Goal: Transaction & Acquisition: Purchase product/service

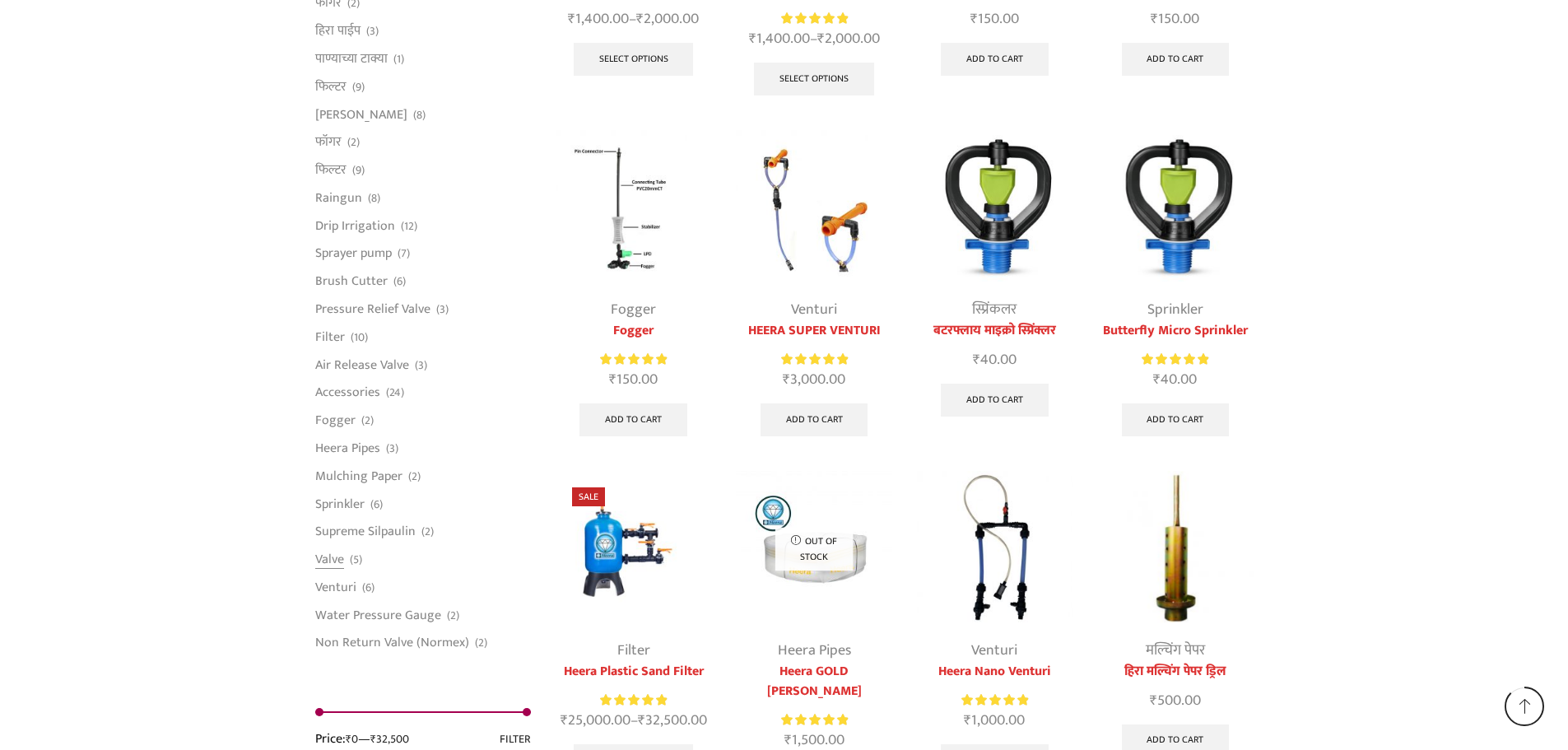
scroll to position [3868, 0]
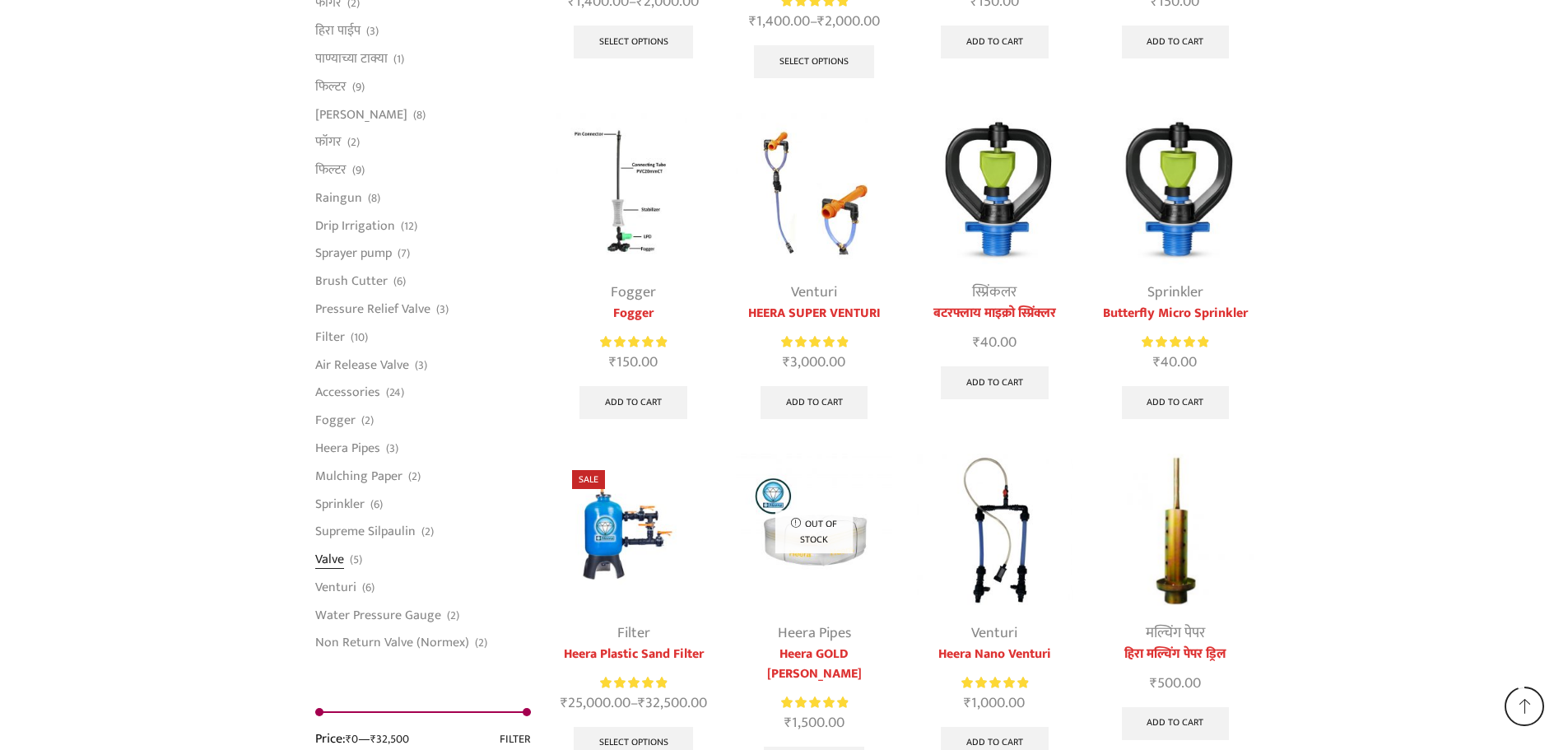
click at [334, 549] on link "Valve" at bounding box center [329, 559] width 29 height 28
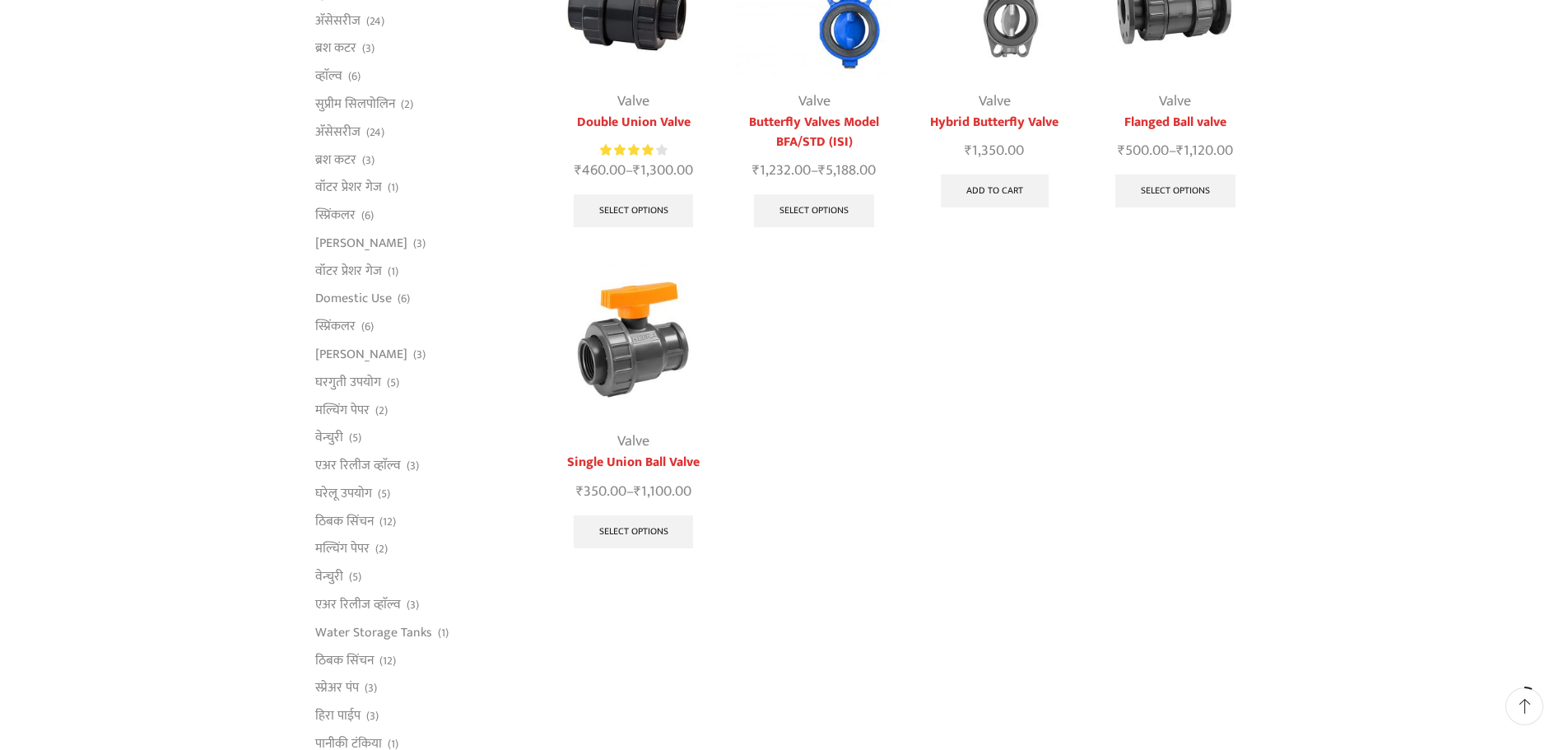
scroll to position [329, 0]
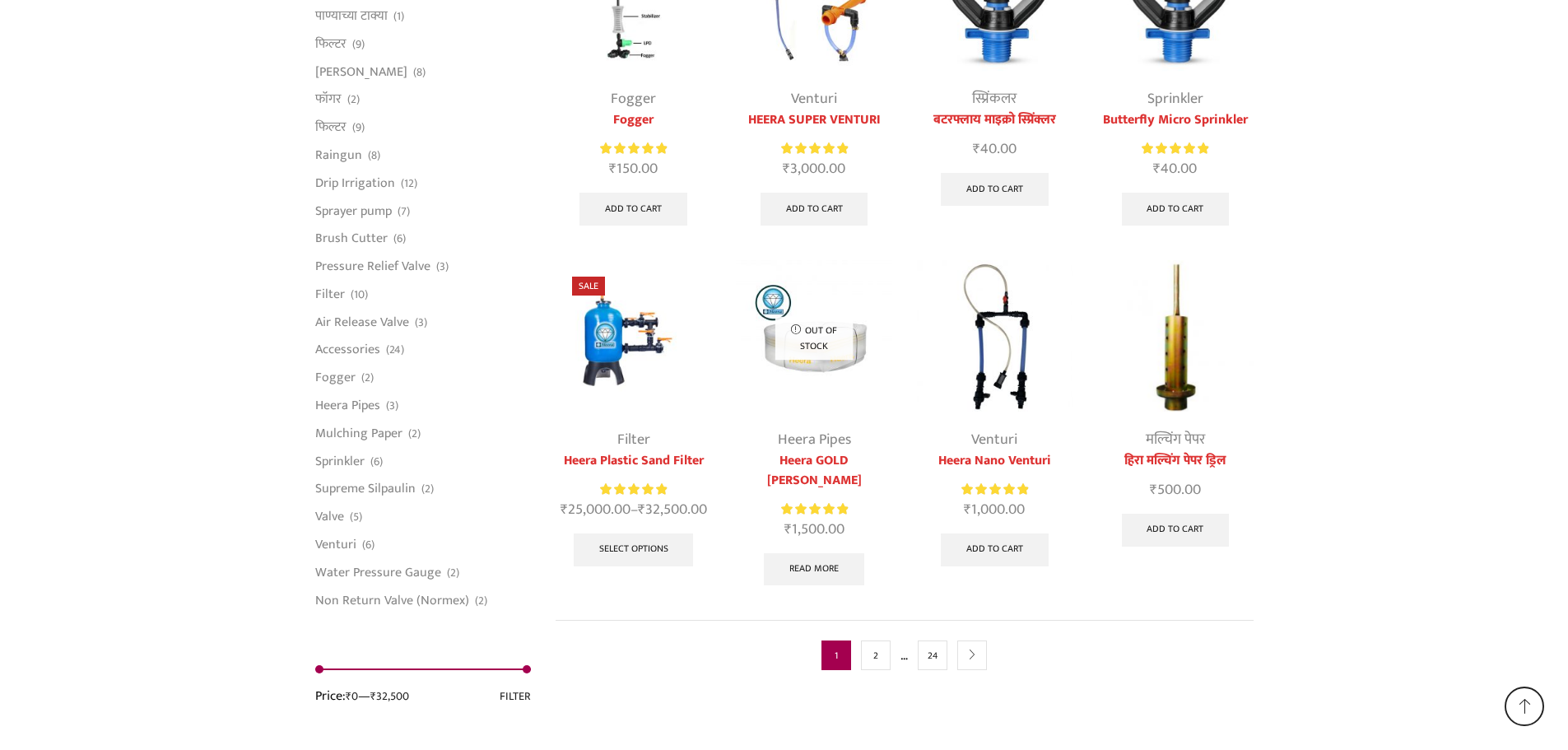
scroll to position [4028, 0]
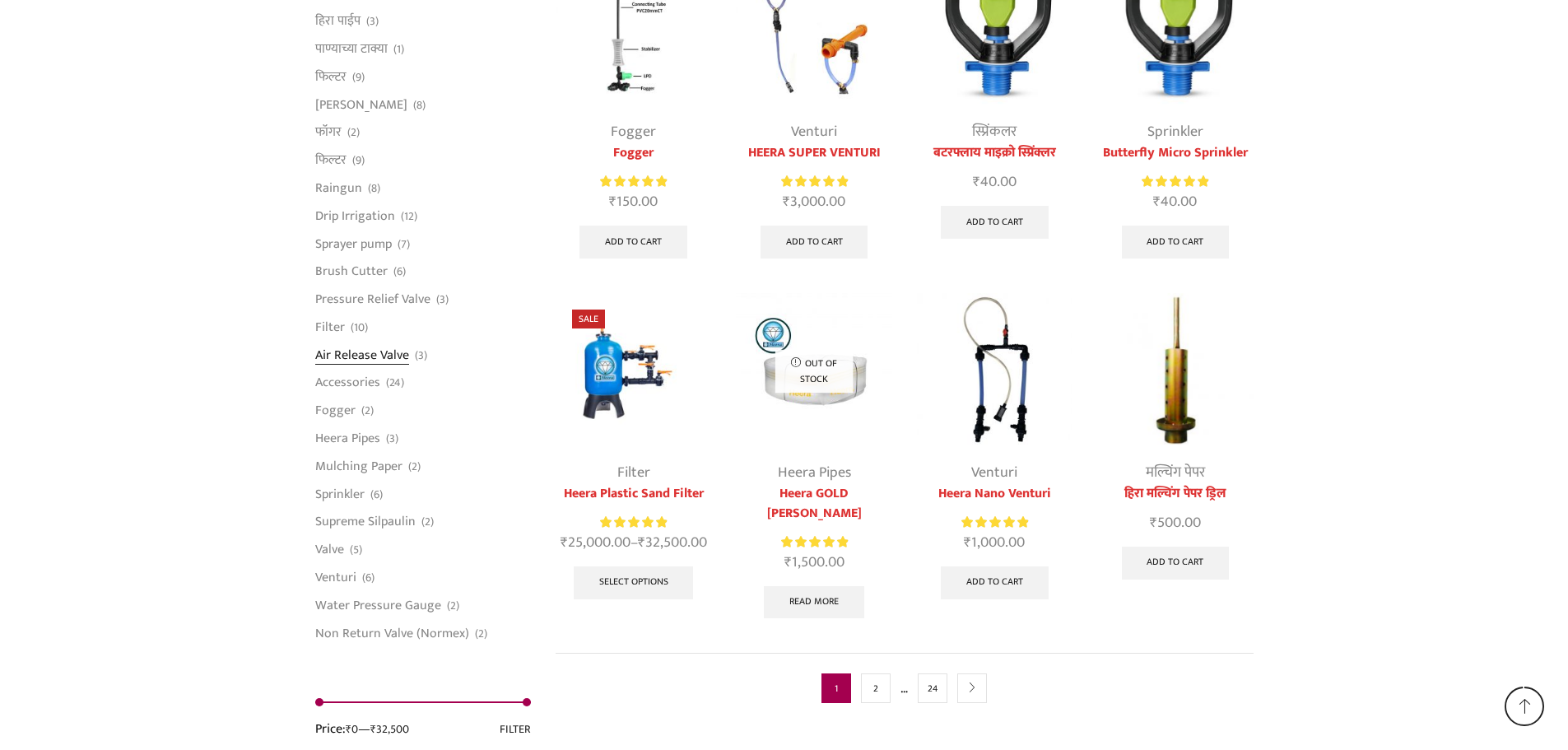
click at [381, 341] on link "Air Release Valve" at bounding box center [362, 354] width 94 height 28
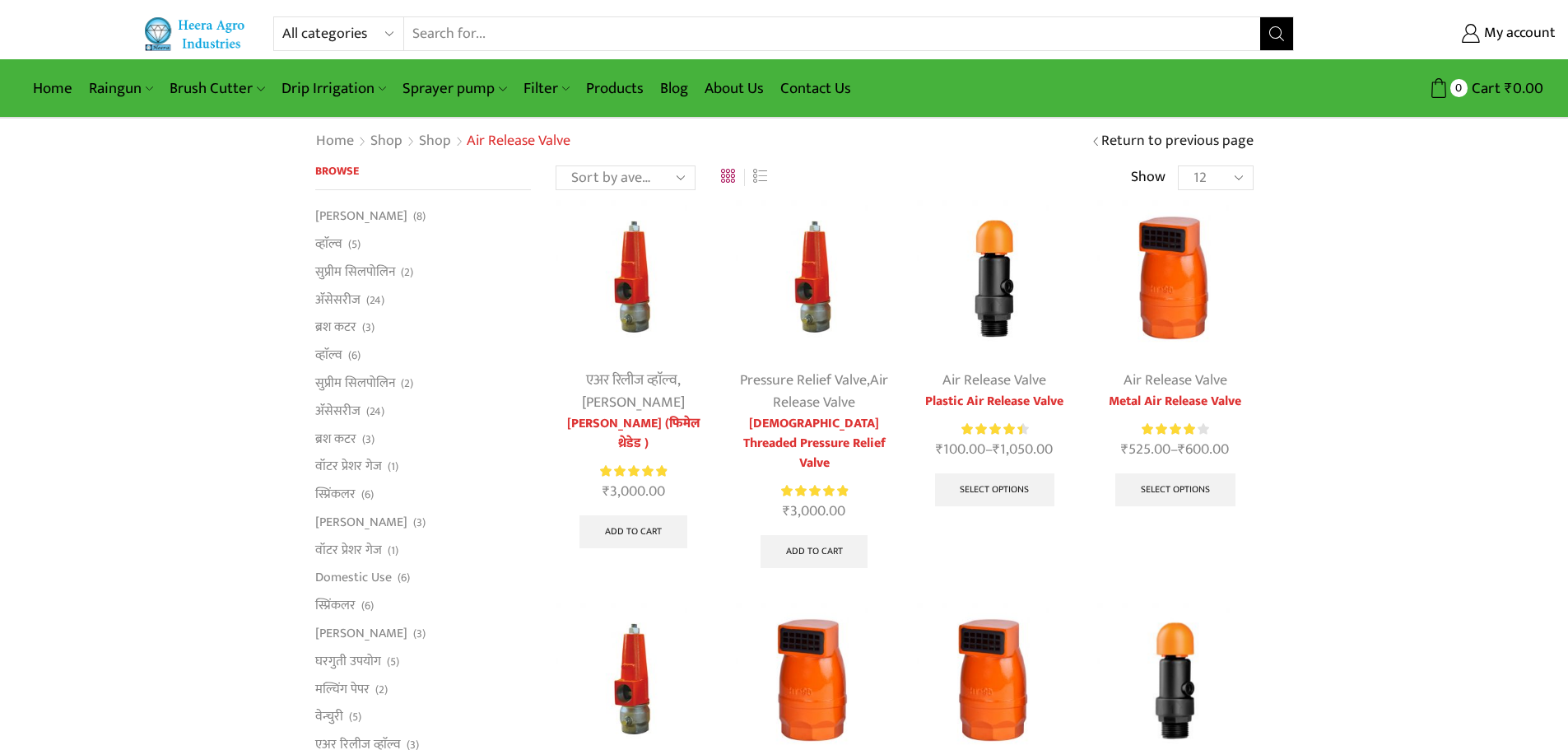
click at [997, 269] on img at bounding box center [994, 277] width 156 height 156
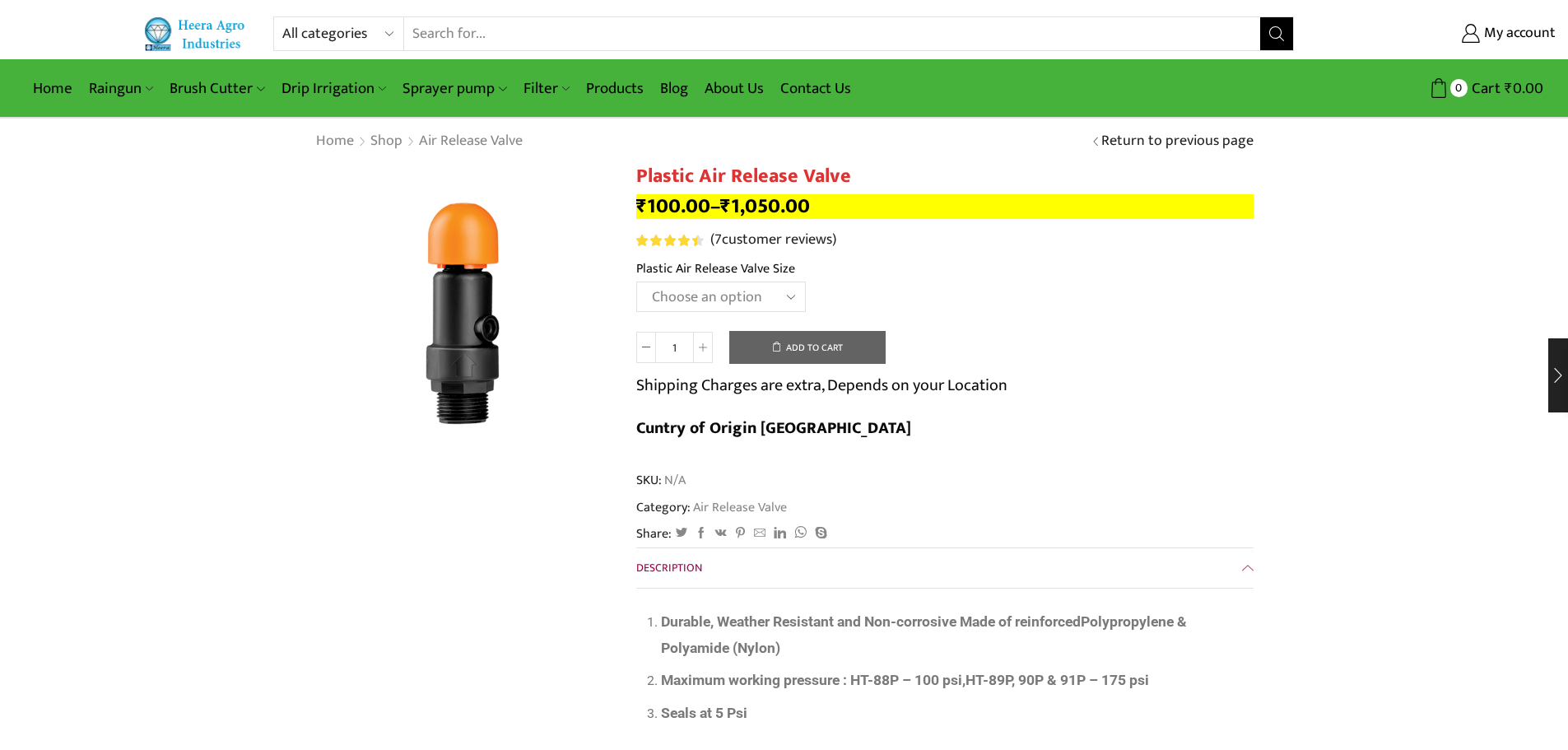
click at [690, 307] on select "Choose an option HT-90P 2" HT88P 1"" at bounding box center [721, 297] width 170 height 31
click at [636, 281] on select "Choose an option HT-90P 2" HT88P 1"" at bounding box center [721, 297] width 170 height 31
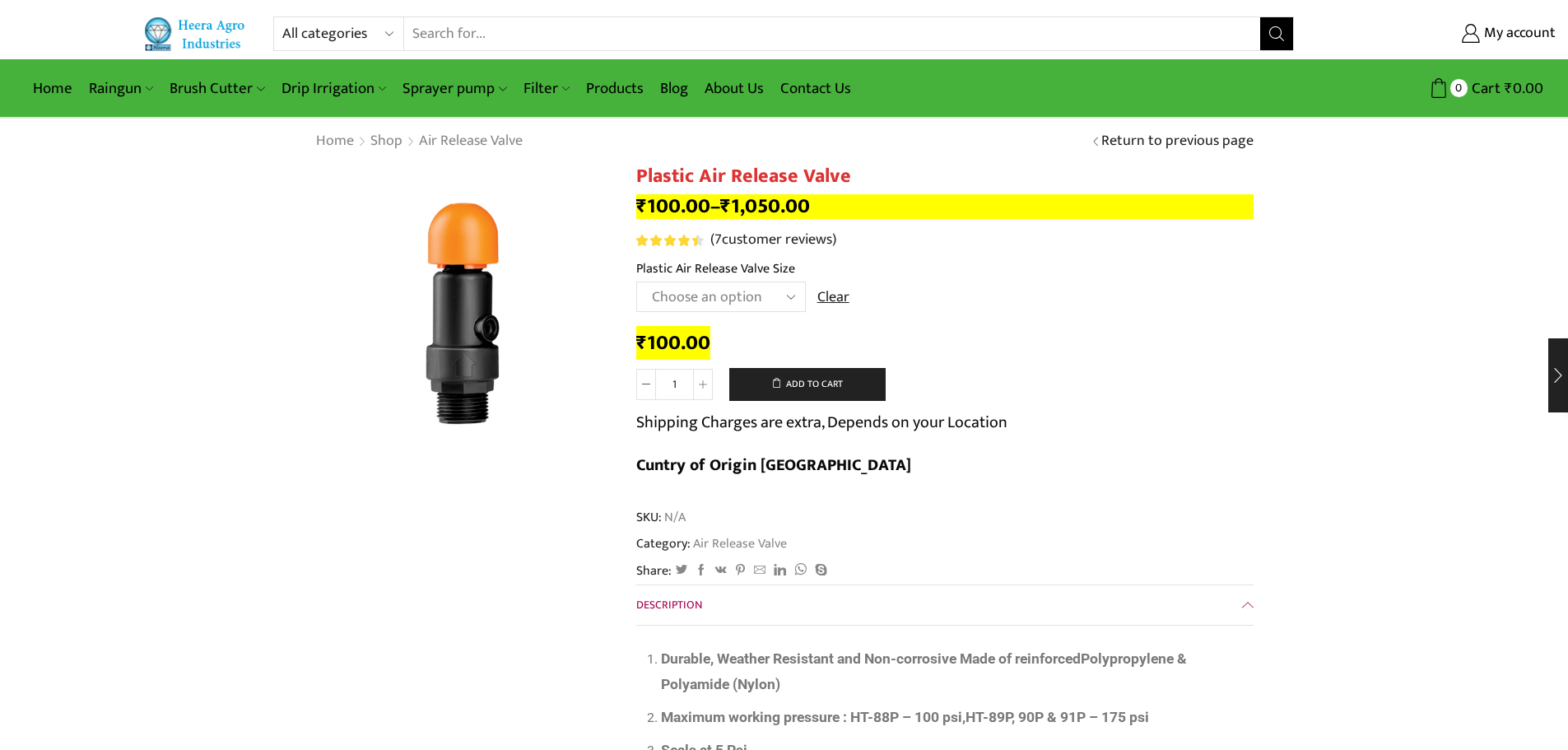
click at [727, 297] on select "Choose an option HT-90P 2" HT88P 1"" at bounding box center [721, 297] width 170 height 31
click at [636, 281] on select "Choose an option HT-90P 2" HT88P 1"" at bounding box center [721, 297] width 170 height 31
select select "ht-90p-2"
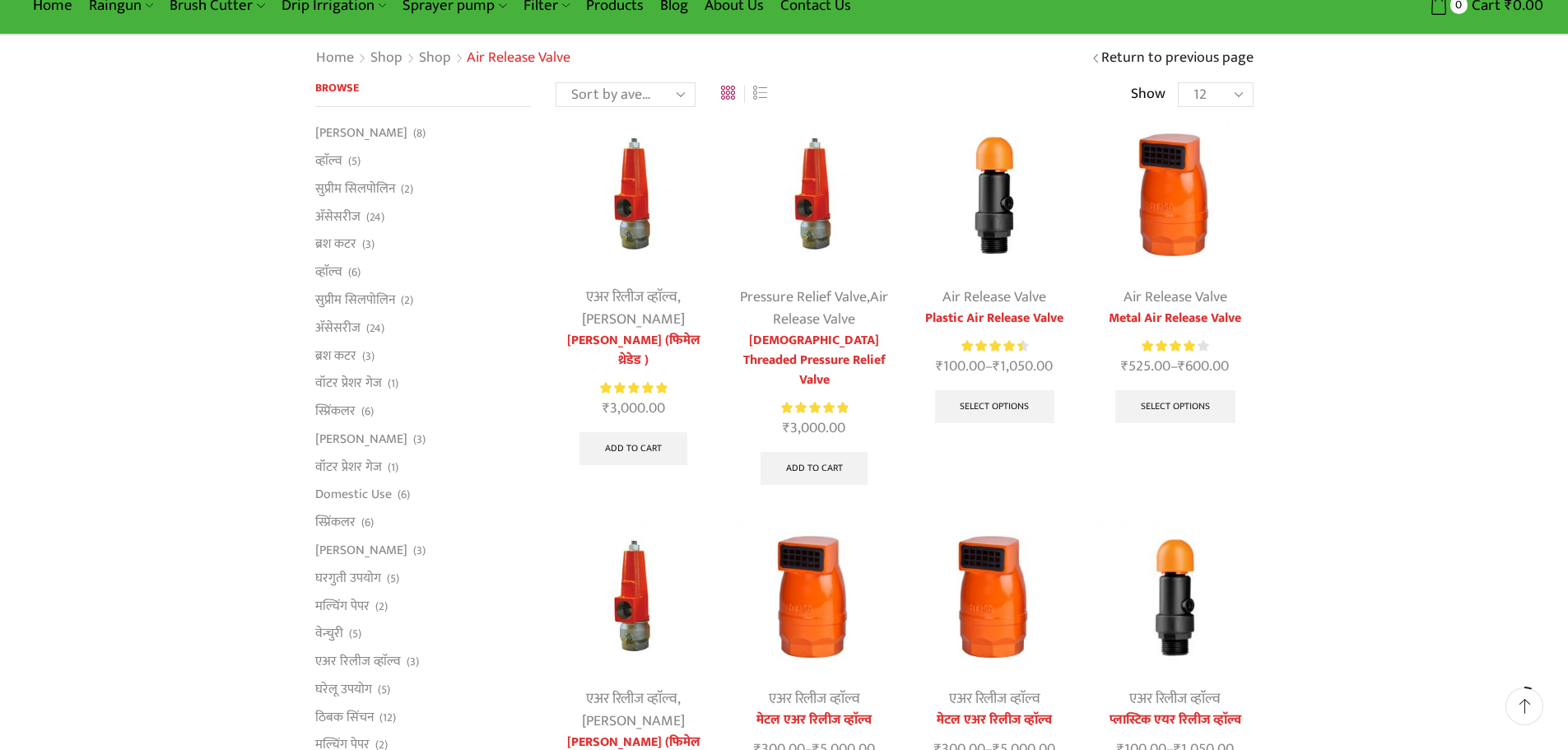
scroll to position [83, 0]
click at [1004, 233] on img at bounding box center [994, 195] width 156 height 156
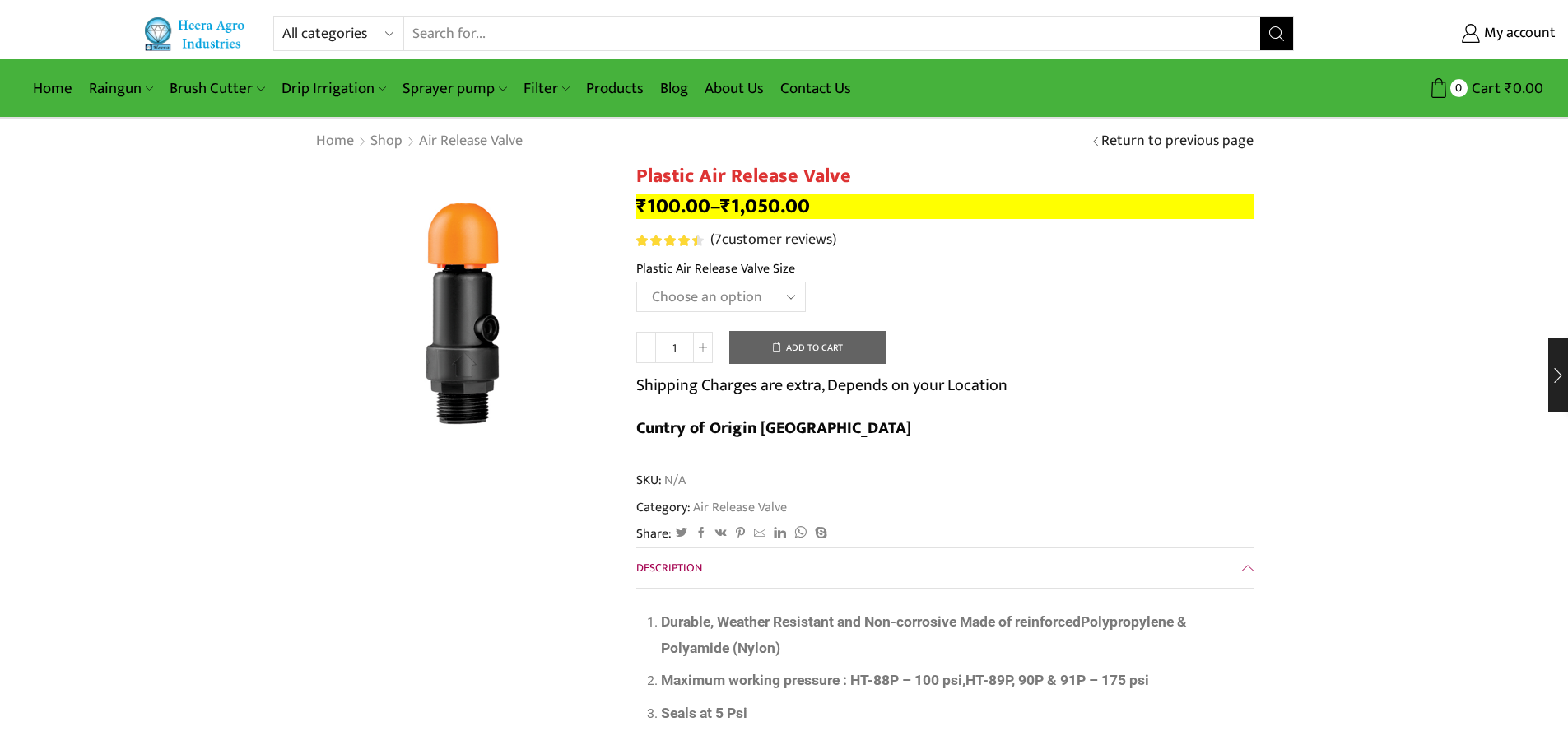
click at [730, 296] on select "Choose an option HT-90P 2" HT88P 1"" at bounding box center [721, 297] width 170 height 31
click at [636, 281] on select "Choose an option HT-90P 2" HT88P 1"" at bounding box center [721, 297] width 170 height 31
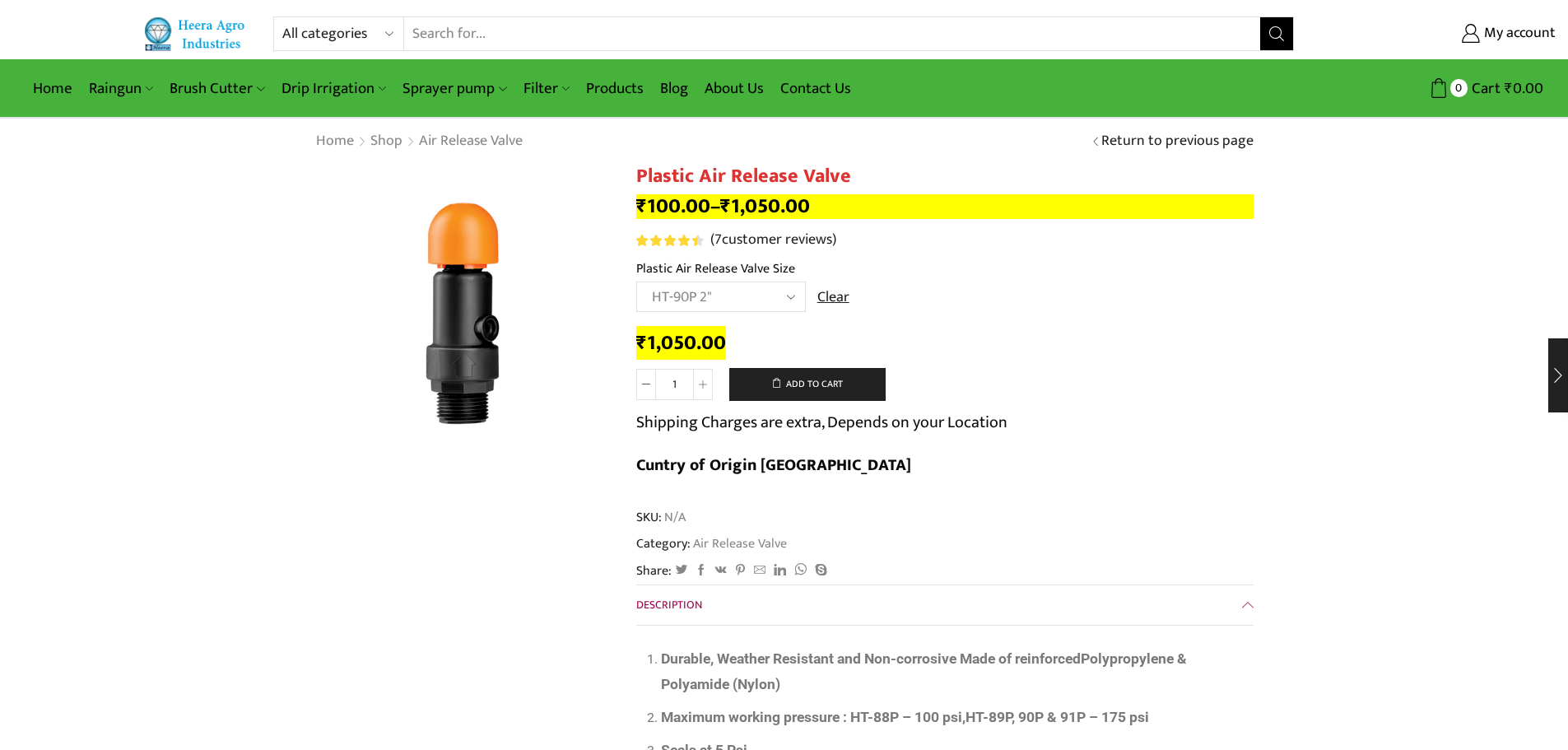
click at [728, 291] on select "Choose an option HT-90P 2" HT88P 1"" at bounding box center [721, 297] width 170 height 31
click at [636, 281] on select "Choose an option HT-90P 2" HT88P 1"" at bounding box center [721, 297] width 170 height 31
click at [712, 292] on select "Choose an option HT-90P 2" HT88P 1"" at bounding box center [721, 297] width 170 height 31
click at [636, 281] on select "Choose an option HT-90P 2" HT88P 1"" at bounding box center [721, 297] width 170 height 31
select select "ht-90p-2"
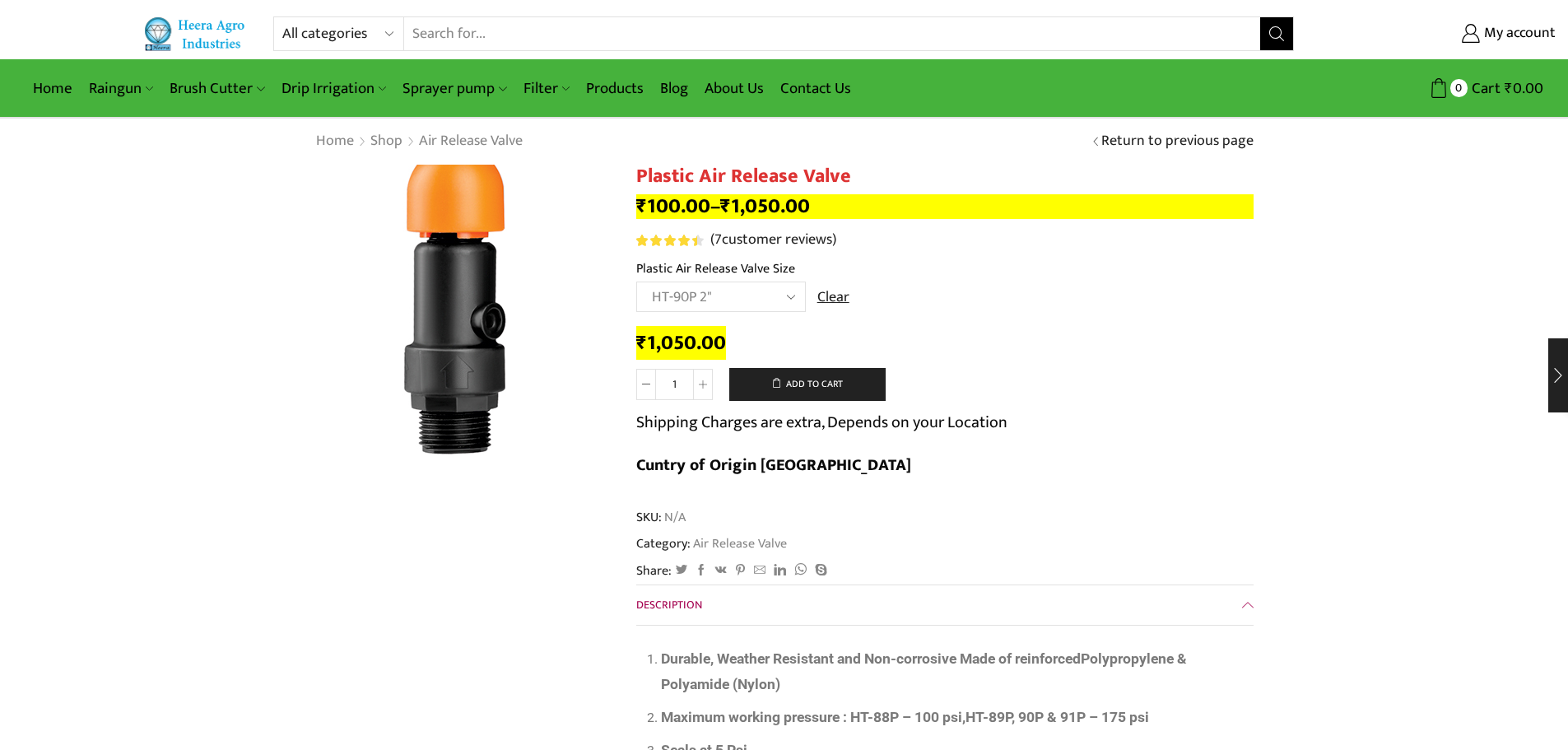
click at [480, 347] on img at bounding box center [456, 299] width 412 height 412
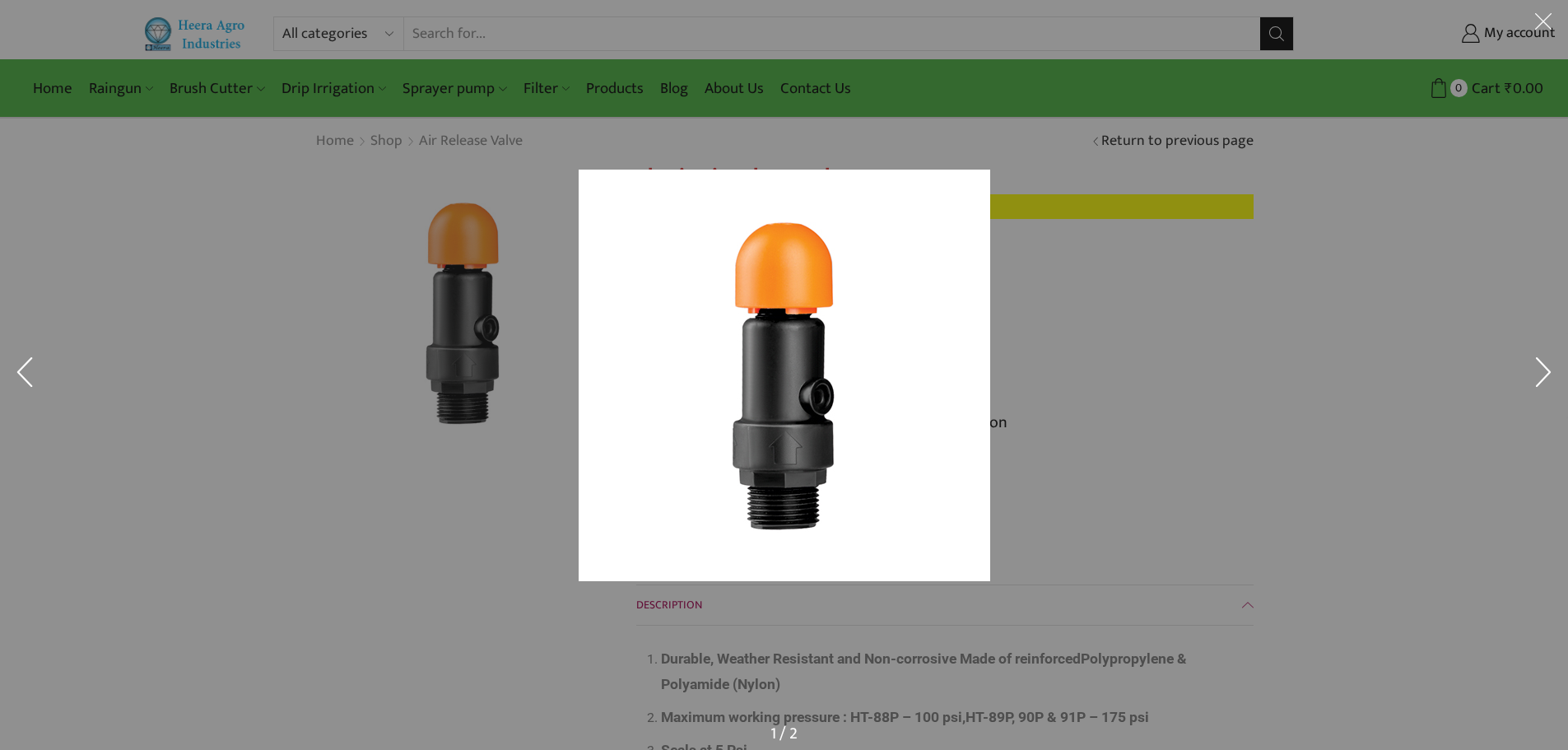
click at [1318, 373] on div at bounding box center [1054, 397] width 953 height 455
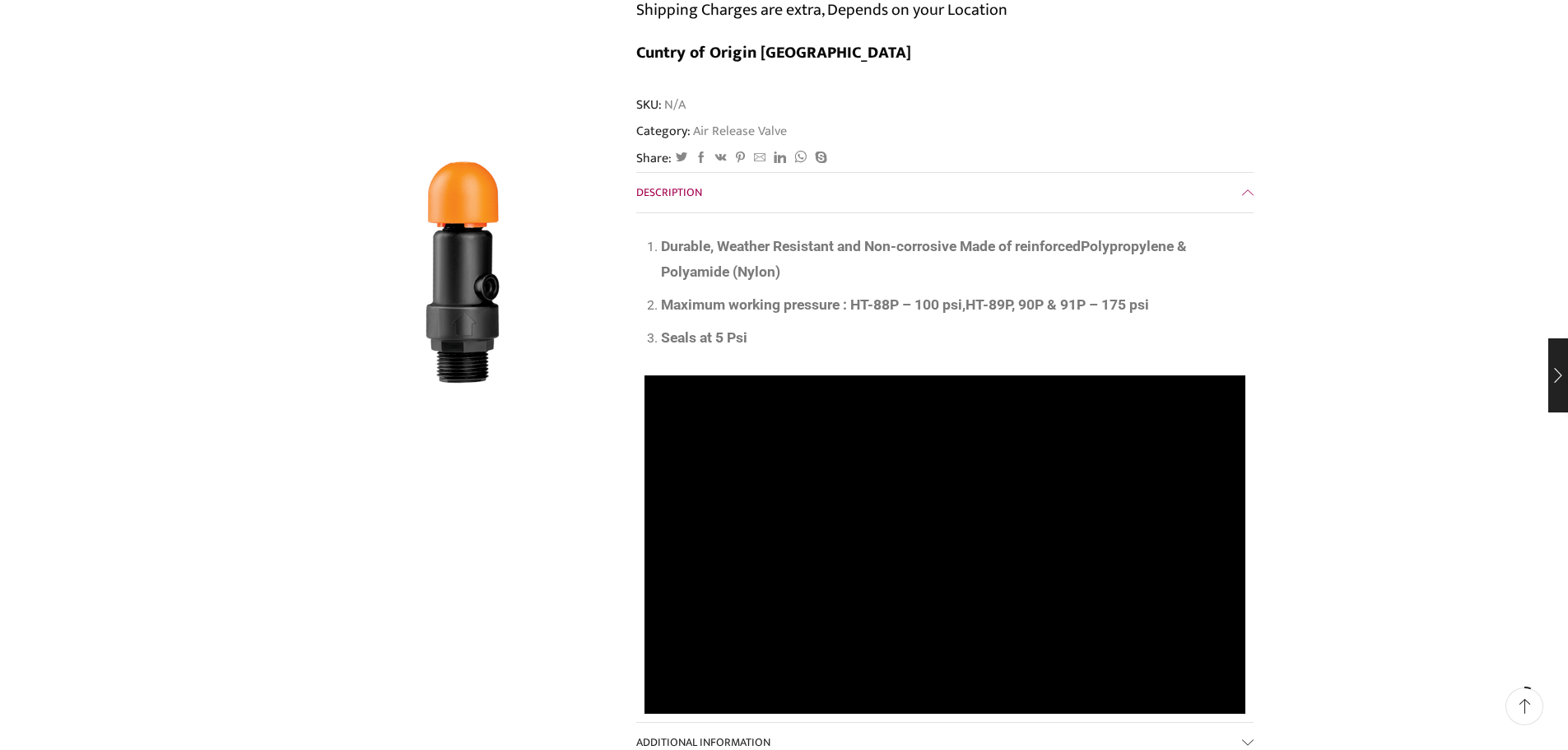
scroll to position [494, 0]
